Goal: Information Seeking & Learning: Learn about a topic

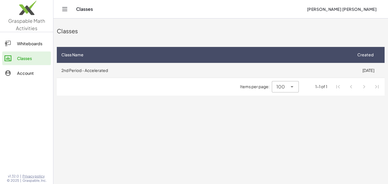
click at [166, 71] on td "2nd Period - Accelerated" at bounding box center [204, 70] width 295 height 15
click at [121, 71] on td "2nd Period - Accelerated" at bounding box center [204, 70] width 295 height 15
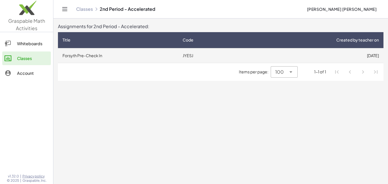
click at [125, 51] on td "Forsyth Pre-Check In" at bounding box center [118, 55] width 120 height 15
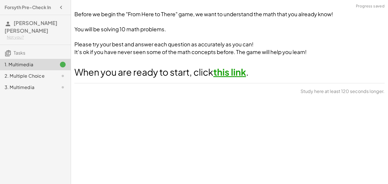
click at [227, 71] on link "this link" at bounding box center [229, 71] width 33 height 11
click at [225, 72] on link "this link" at bounding box center [229, 71] width 33 height 11
